Goal: Navigation & Orientation: Find specific page/section

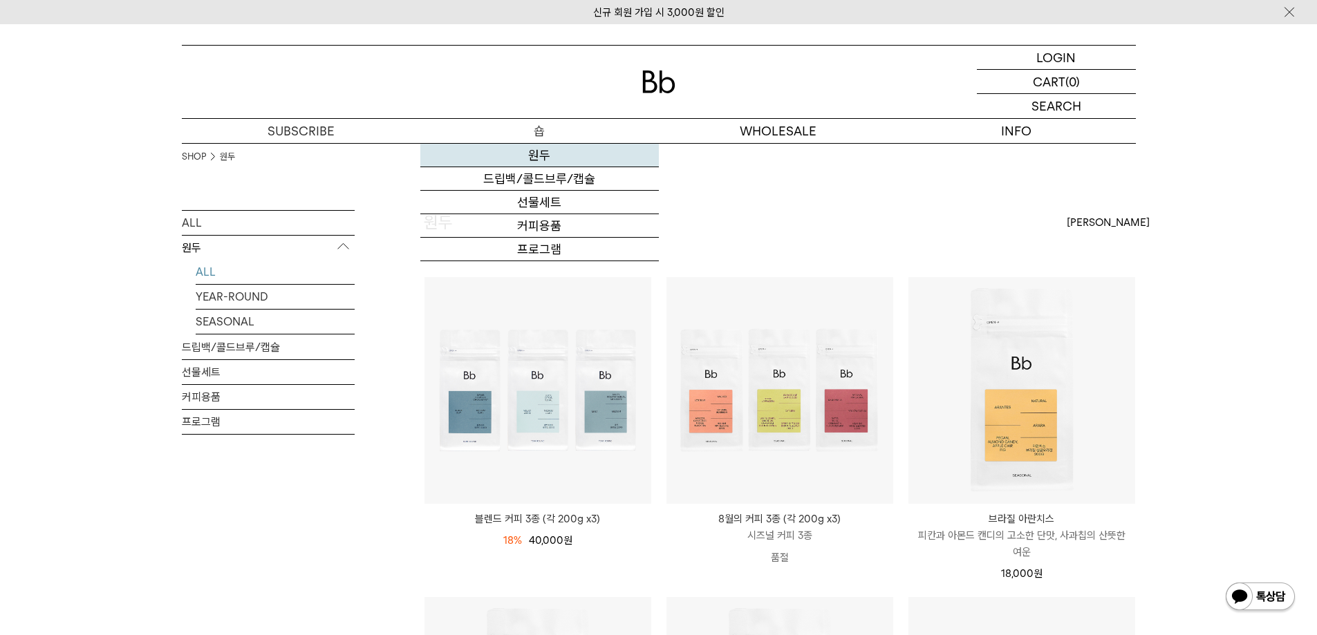
click at [539, 160] on link "원두" at bounding box center [539, 155] width 238 height 23
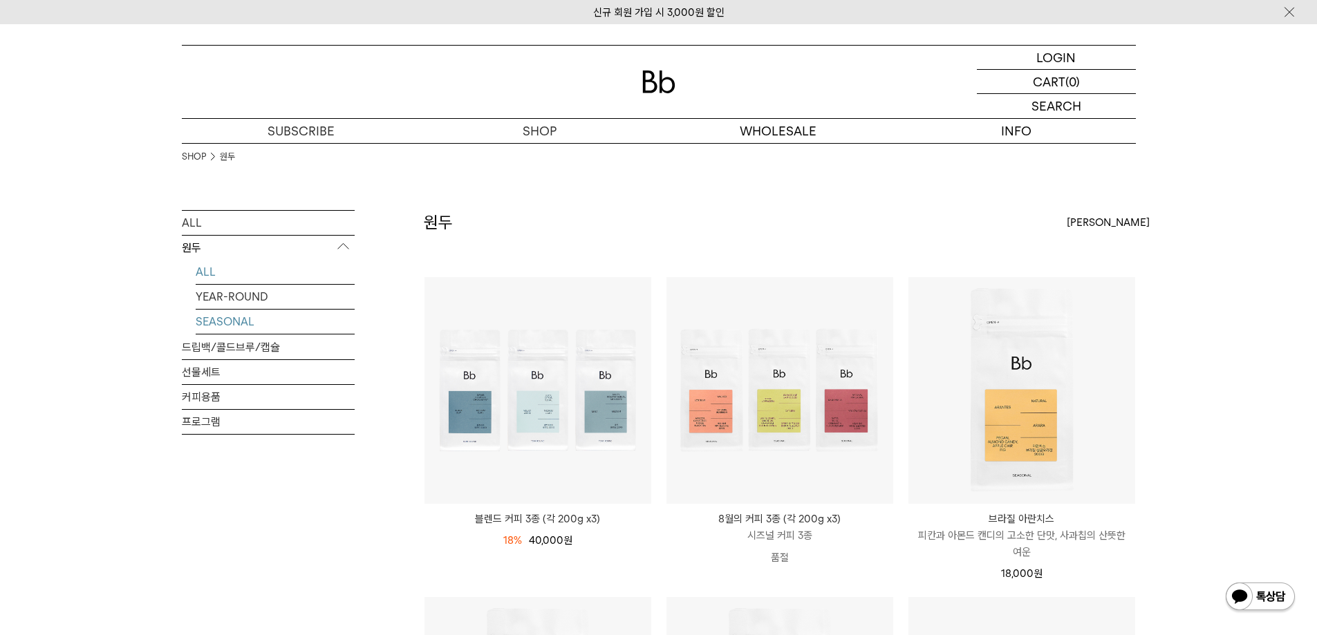
click at [247, 324] on link "SEASONAL" at bounding box center [275, 322] width 159 height 24
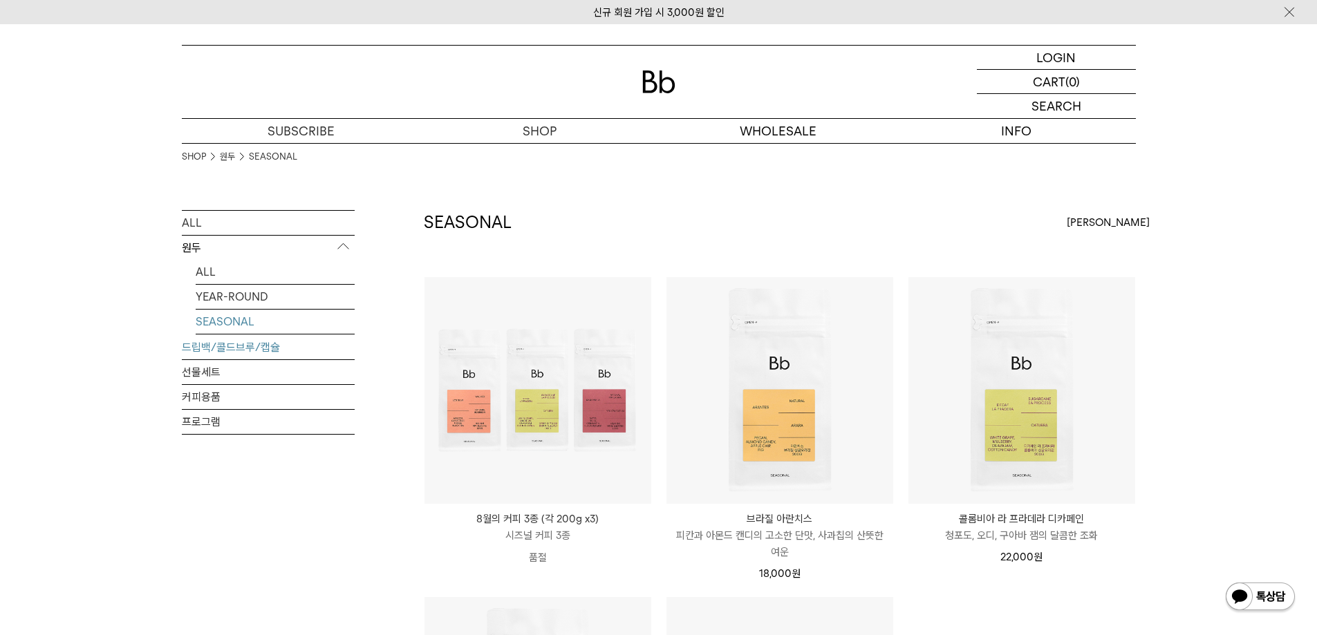
click at [231, 344] on link "드립백/콜드브루/캡슐" at bounding box center [268, 347] width 173 height 24
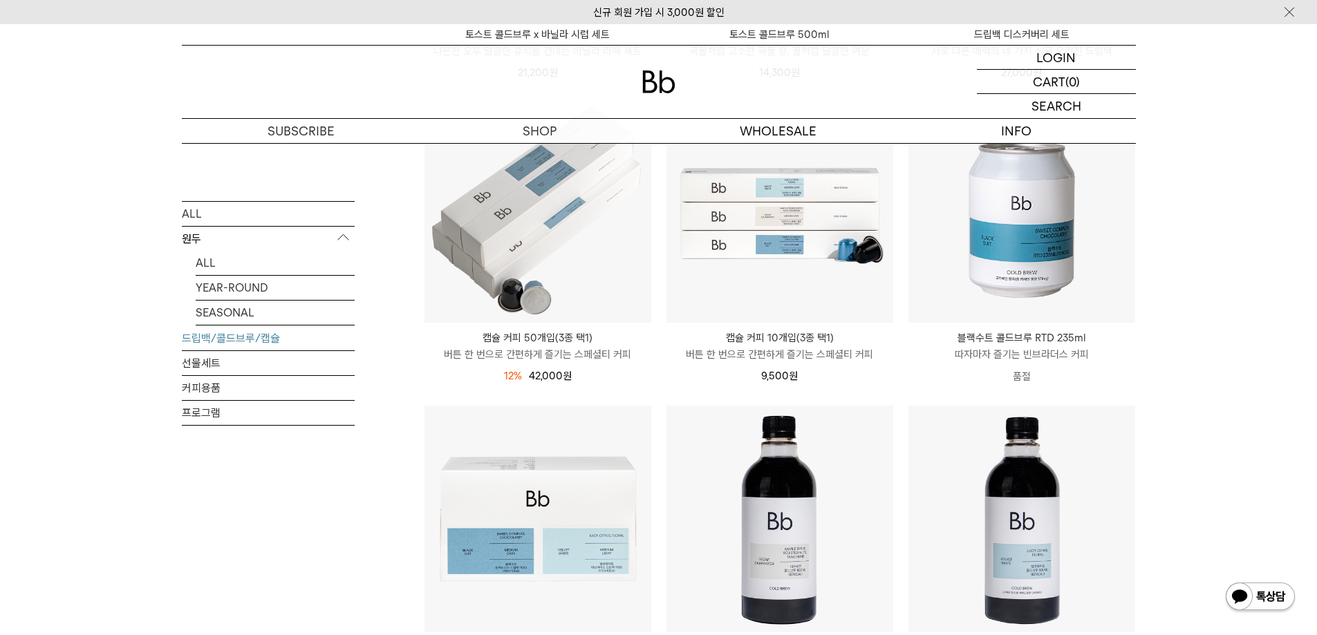
scroll to position [484, 0]
click at [189, 364] on link "선물세트" at bounding box center [268, 362] width 173 height 24
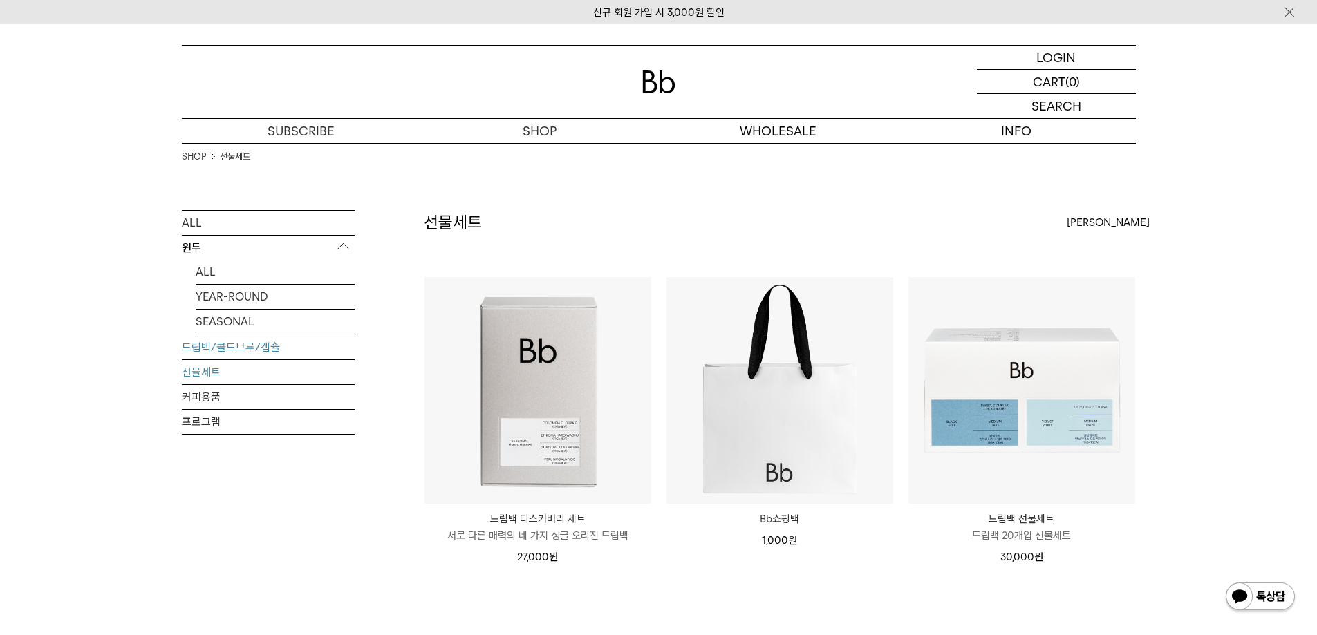
click at [220, 342] on link "드립백/콜드브루/캡슐" at bounding box center [268, 347] width 173 height 24
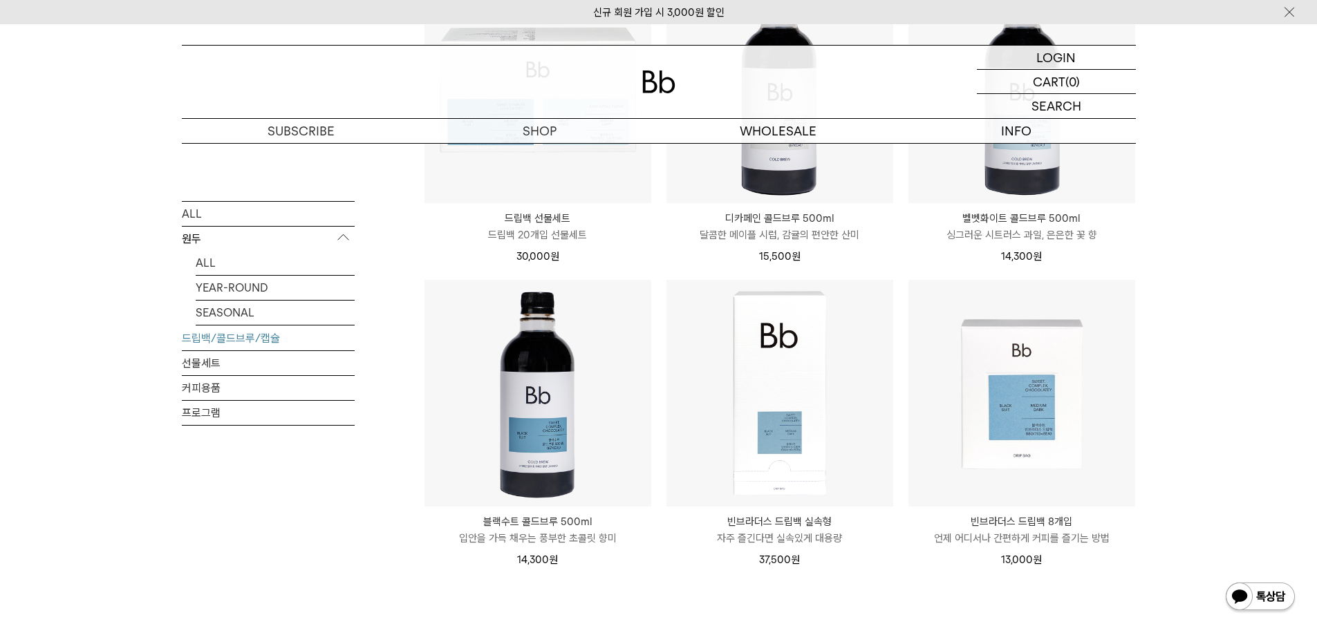
scroll to position [1106, 0]
